Goal: Transaction & Acquisition: Subscribe to service/newsletter

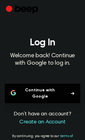
click at [44, 92] on button "Continue with Google" at bounding box center [42, 94] width 75 height 20
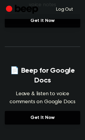
scroll to position [241, 0]
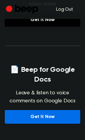
click at [40, 117] on link "Get It Now" at bounding box center [42, 117] width 75 height 14
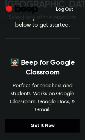
scroll to position [0, 0]
